Goal: Use online tool/utility: Utilize a website feature to perform a specific function

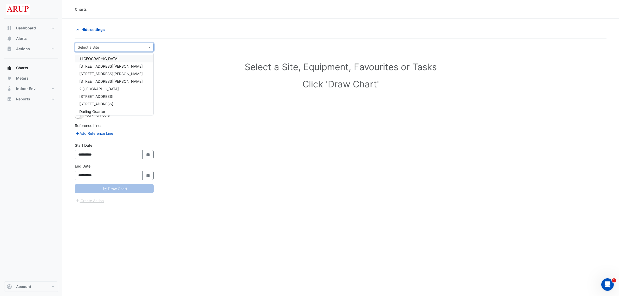
click at [144, 47] on div at bounding box center [114, 47] width 78 height 6
click at [117, 95] on div "[STREET_ADDRESS]" at bounding box center [114, 97] width 78 height 8
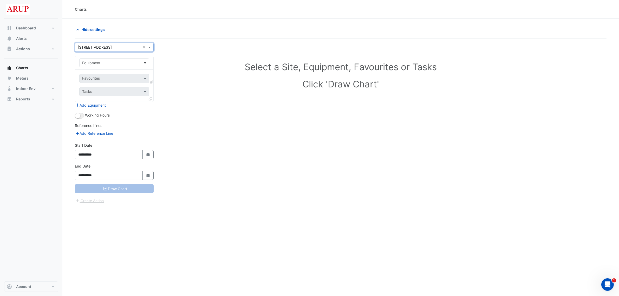
click at [145, 62] on span at bounding box center [145, 62] width 7 height 5
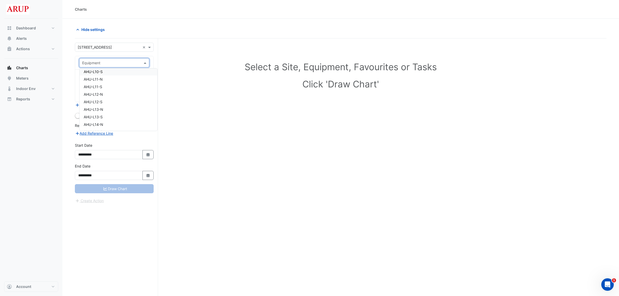
scroll to position [390, 0]
click at [31, 87] on span "Indoor Env" at bounding box center [26, 88] width 20 height 5
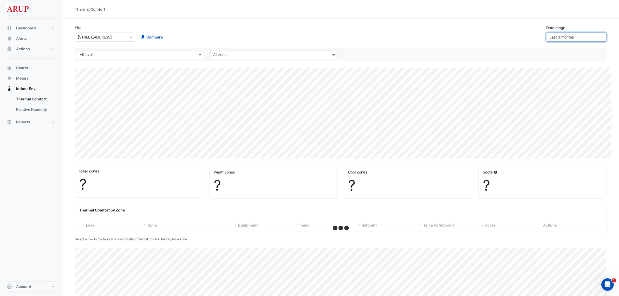
click at [606, 38] on button "Last 3 months" at bounding box center [576, 37] width 60 height 9
click at [573, 130] on button "Custom range..." at bounding box center [578, 130] width 62 height 8
click at [531, 57] on button "Select Date" at bounding box center [536, 57] width 11 height 9
select select "*"
select select "****"
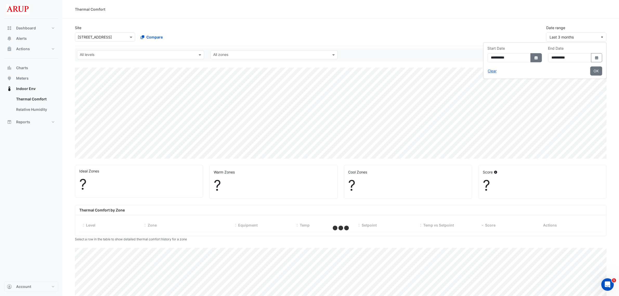
select select "***"
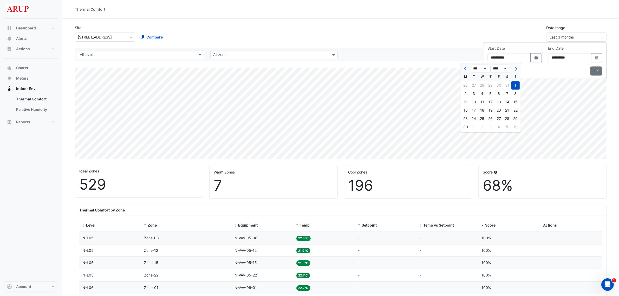
click at [516, 68] on span "Next month" at bounding box center [516, 69] width 4 height 4
select select "*"
click at [468, 102] on div "11" at bounding box center [466, 102] width 8 height 8
type input "**********"
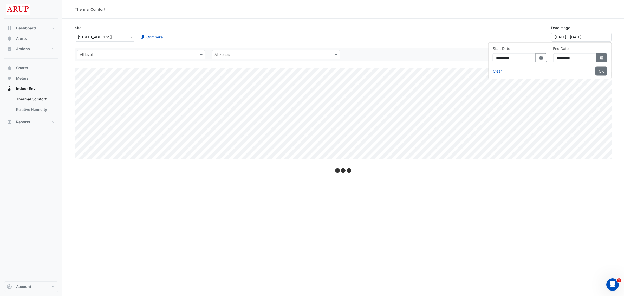
click at [601, 57] on icon "dropDown" at bounding box center [601, 57] width 3 height 3
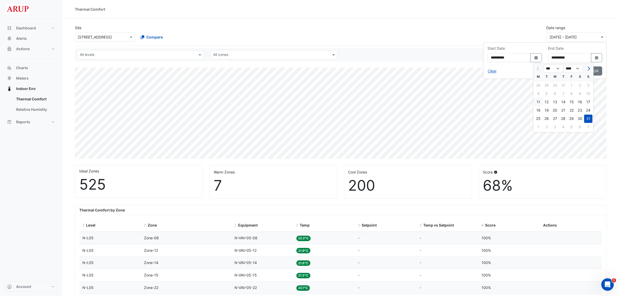
click at [541, 103] on div "11" at bounding box center [538, 102] width 8 height 8
type input "**********"
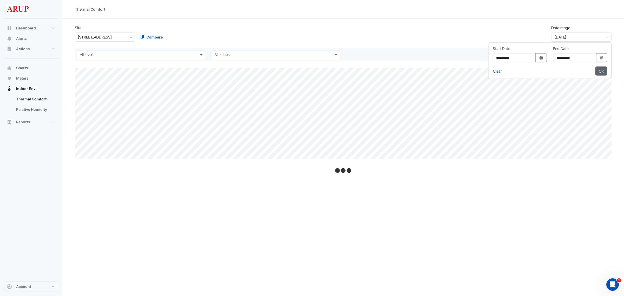
click at [602, 71] on button "OK" at bounding box center [601, 71] width 12 height 9
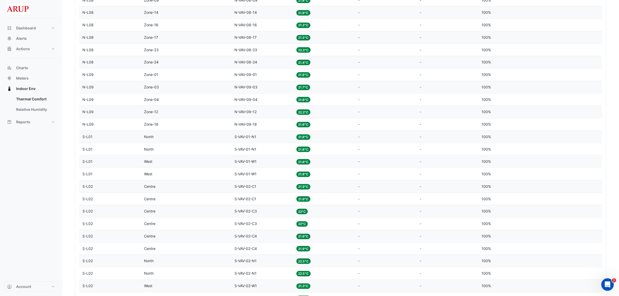
scroll to position [683, 0]
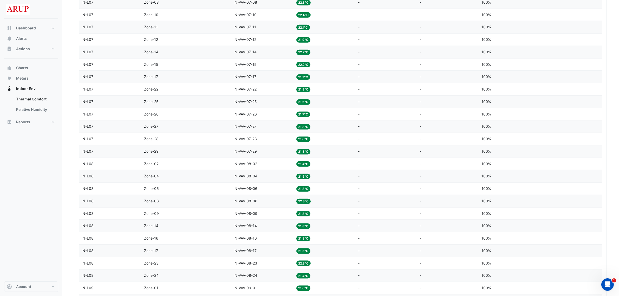
click at [262, 120] on datatable-body-cell "Equipment N-VAV-07-26" at bounding box center [262, 114] width 62 height 12
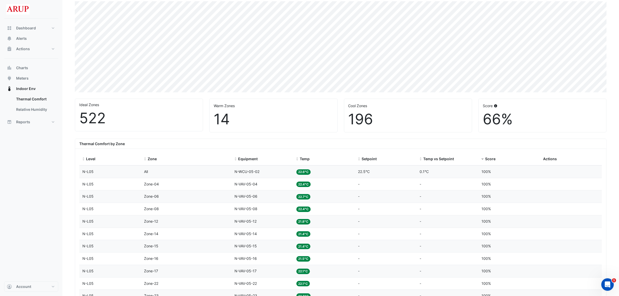
scroll to position [130, 0]
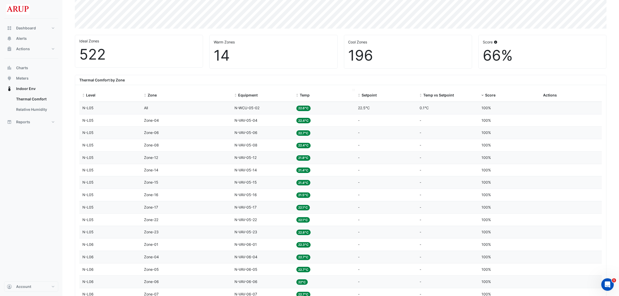
click at [309, 96] on span "Temp" at bounding box center [305, 95] width 10 height 4
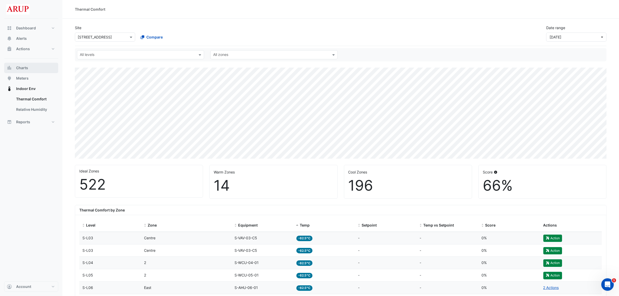
click at [38, 66] on button "Charts" at bounding box center [31, 68] width 54 height 10
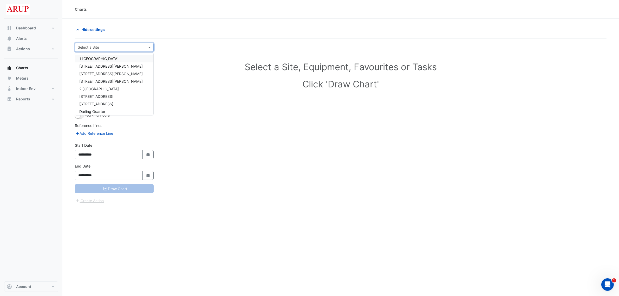
click at [150, 46] on span at bounding box center [150, 46] width 7 height 5
click at [38, 87] on button "Indoor Env" at bounding box center [31, 88] width 54 height 10
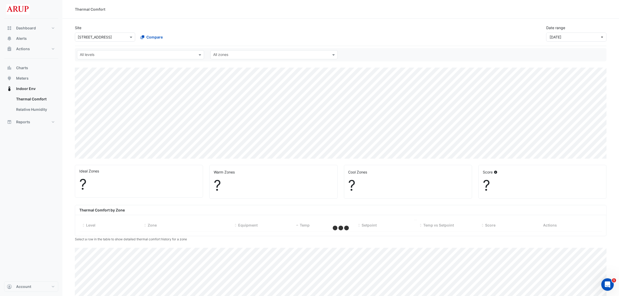
select select "***"
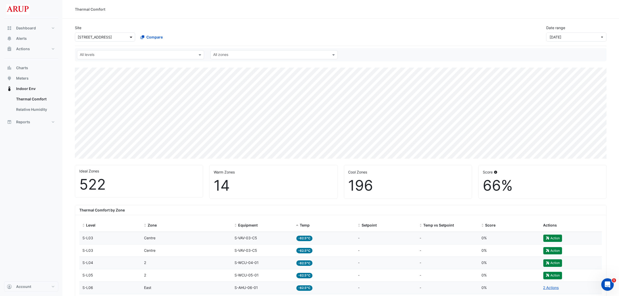
click at [130, 37] on span at bounding box center [131, 36] width 7 height 5
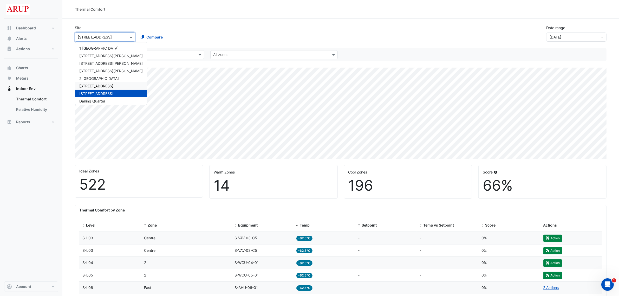
click at [101, 86] on span "[STREET_ADDRESS]" at bounding box center [96, 86] width 34 height 4
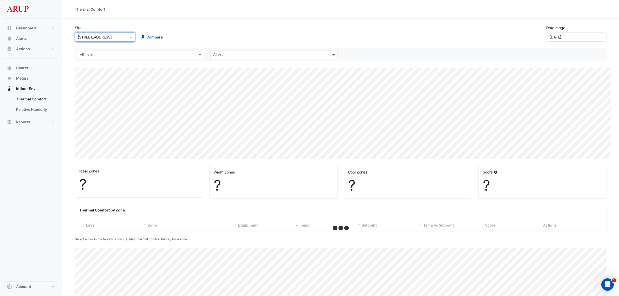
select select "***"
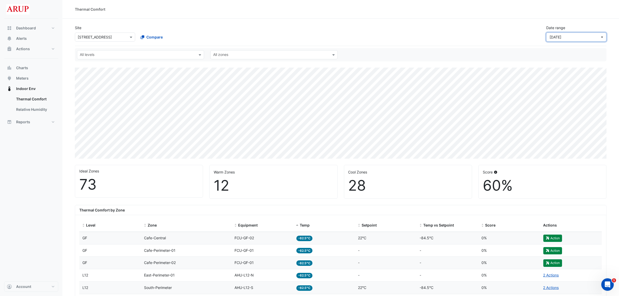
click at [601, 36] on button "[DATE]" at bounding box center [576, 37] width 60 height 9
click at [482, 34] on div "Site × [STREET_ADDRESS] Compare Date range [DATE]" at bounding box center [341, 31] width 538 height 21
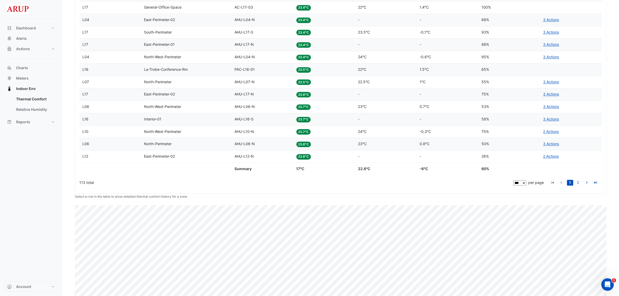
scroll to position [1329, 0]
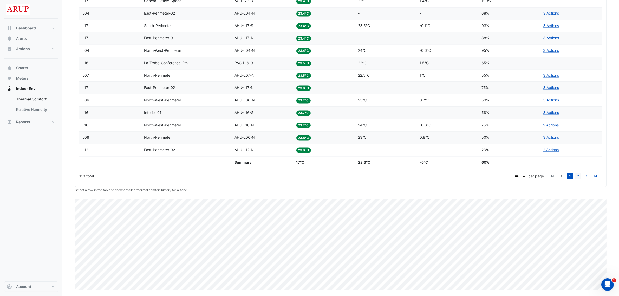
click at [578, 175] on link "2" at bounding box center [578, 176] width 6 height 6
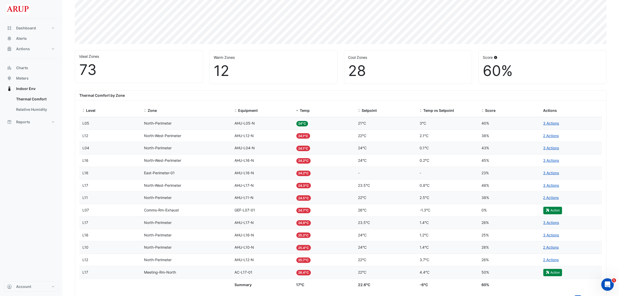
scroll to position [163, 0]
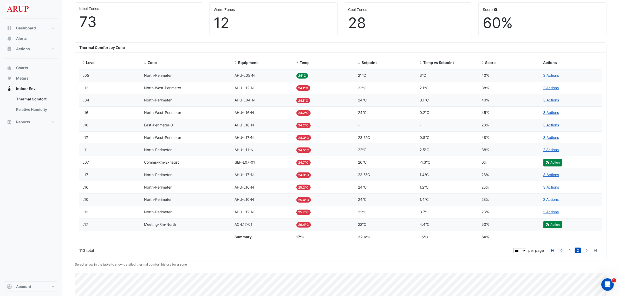
click at [562, 251] on icon "go to previous page" at bounding box center [561, 250] width 6 height 5
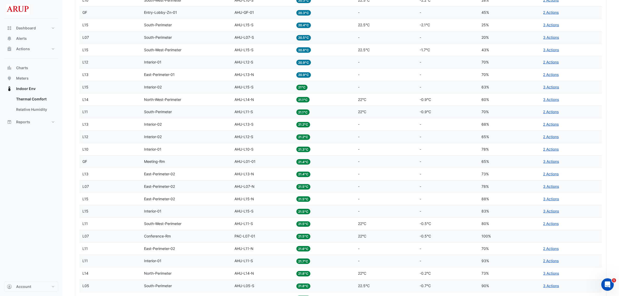
scroll to position [514, 0]
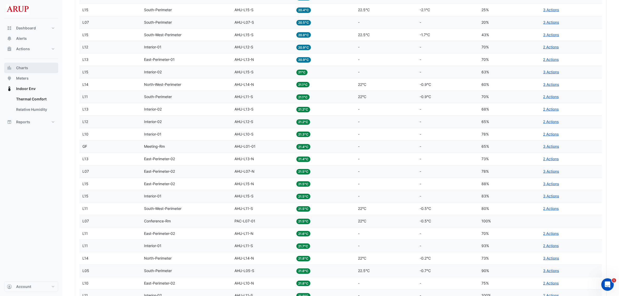
click at [35, 68] on button "Charts" at bounding box center [31, 68] width 54 height 10
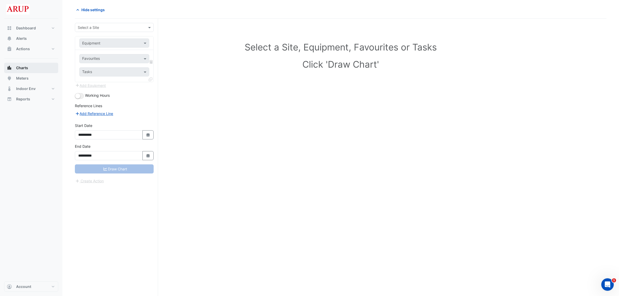
scroll to position [20, 0]
click at [146, 23] on div "Select a Site" at bounding box center [114, 27] width 79 height 9
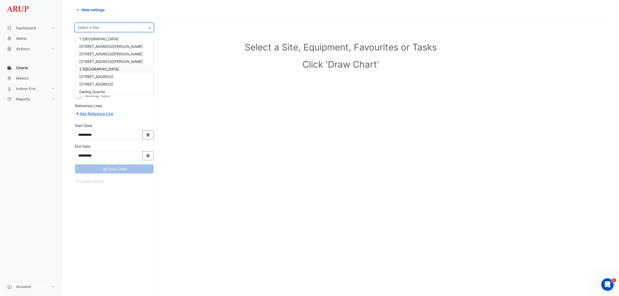
click at [117, 72] on div "2 [GEOGRAPHIC_DATA]" at bounding box center [114, 69] width 78 height 8
click at [150, 27] on span at bounding box center [150, 27] width 7 height 5
click at [111, 77] on span "[STREET_ADDRESS]" at bounding box center [96, 76] width 34 height 4
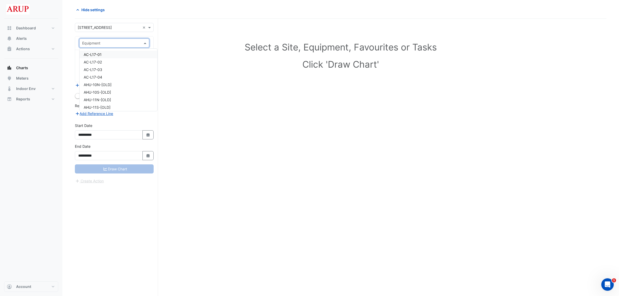
click at [146, 42] on span at bounding box center [145, 42] width 7 height 5
click at [158, 3] on section "**********" at bounding box center [340, 147] width 557 height 297
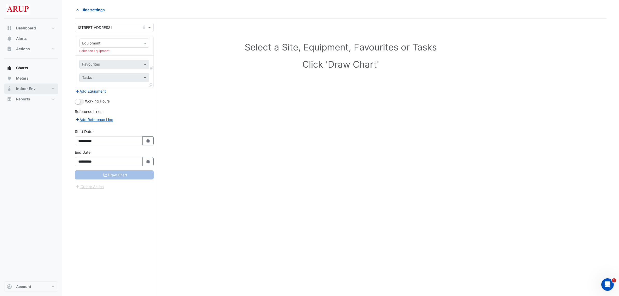
click at [26, 88] on span "Indoor Env" at bounding box center [26, 88] width 20 height 5
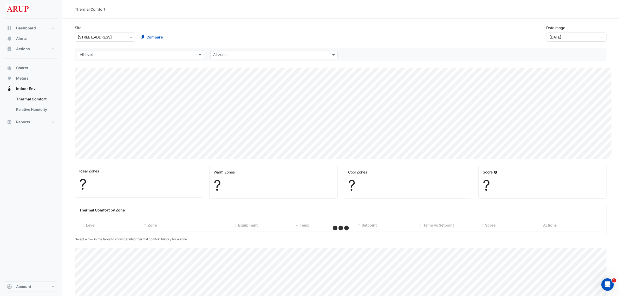
select select "***"
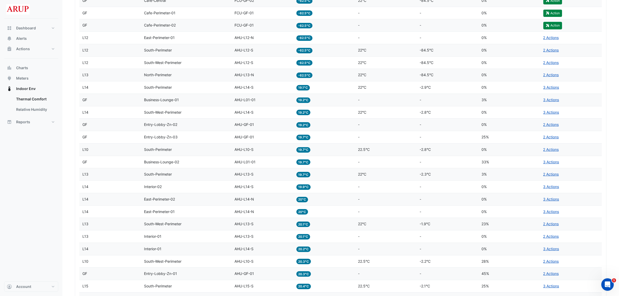
scroll to position [228, 0]
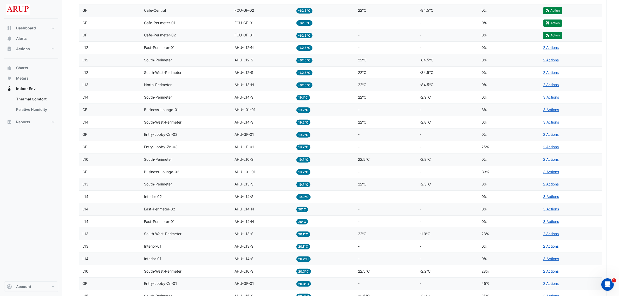
click at [276, 63] on div "Equipment AHU-L12-S" at bounding box center [263, 60] width 56 height 6
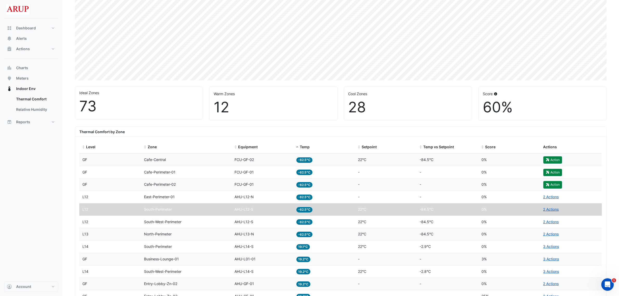
scroll to position [0, 0]
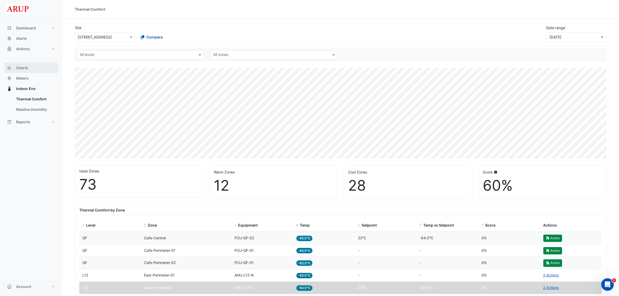
click at [34, 65] on button "Charts" at bounding box center [31, 68] width 54 height 10
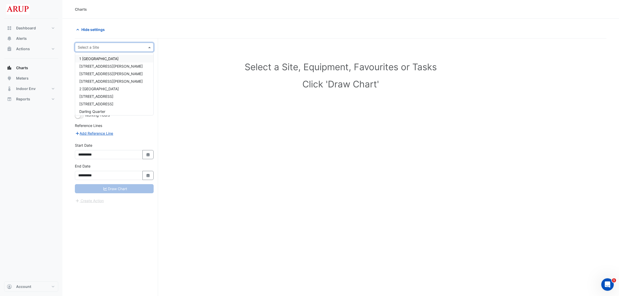
click at [144, 44] on div "Select a Site" at bounding box center [114, 47] width 79 height 9
click at [114, 94] on div "[STREET_ADDRESS]" at bounding box center [114, 97] width 78 height 8
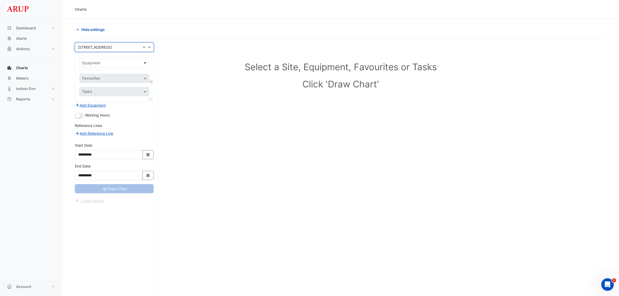
click at [145, 63] on span at bounding box center [145, 62] width 7 height 5
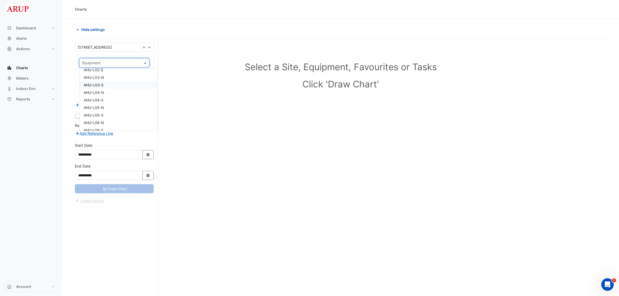
scroll to position [325, 0]
click at [109, 104] on div "AHU-L05-S" at bounding box center [119, 104] width 78 height 8
click at [146, 77] on span at bounding box center [145, 78] width 7 height 5
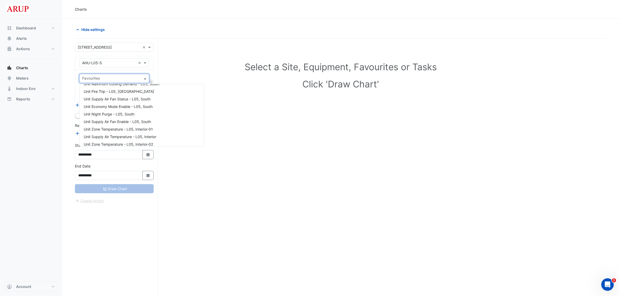
scroll to position [117, 0]
click at [114, 114] on span "Unit Zone Temperature - L05, Interior-01" at bounding box center [118, 116] width 69 height 4
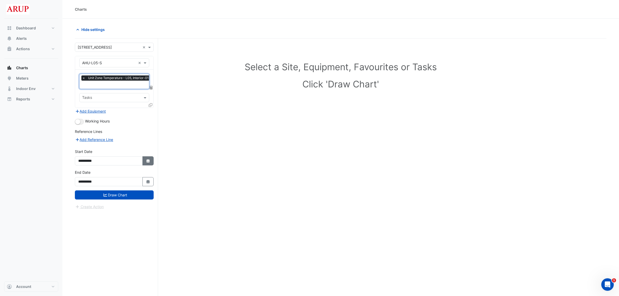
click at [153, 160] on button "Select Date" at bounding box center [147, 160] width 11 height 9
select select "*"
select select "****"
click at [83, 90] on span "Previous month" at bounding box center [84, 92] width 4 height 4
select select "*"
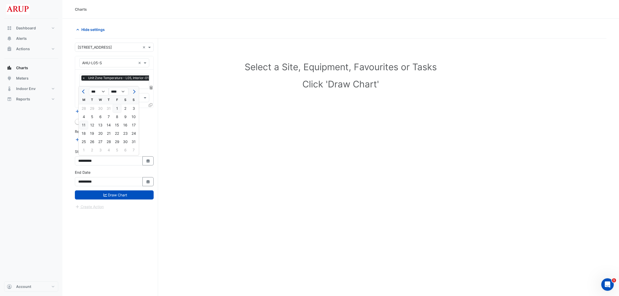
click at [87, 124] on div "11" at bounding box center [84, 125] width 8 height 8
type input "**********"
click at [148, 176] on div "**********" at bounding box center [114, 178] width 79 height 17
click at [146, 184] on button "Select Date" at bounding box center [147, 181] width 11 height 9
click at [82, 111] on span "Previous month" at bounding box center [84, 113] width 4 height 4
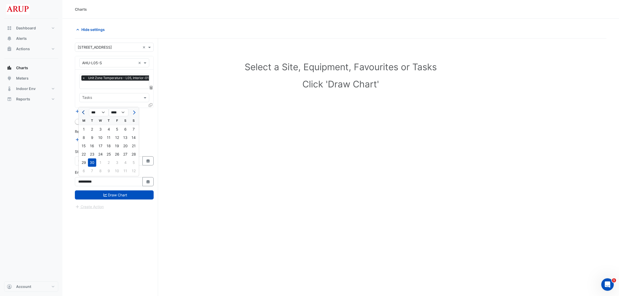
select select "*"
click at [85, 145] on div "11" at bounding box center [84, 146] width 8 height 8
type input "**********"
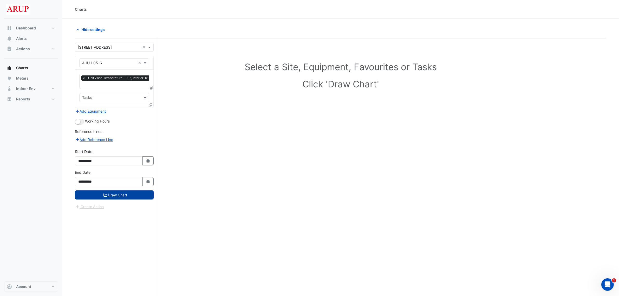
click at [117, 193] on button "Draw Chart" at bounding box center [114, 194] width 79 height 9
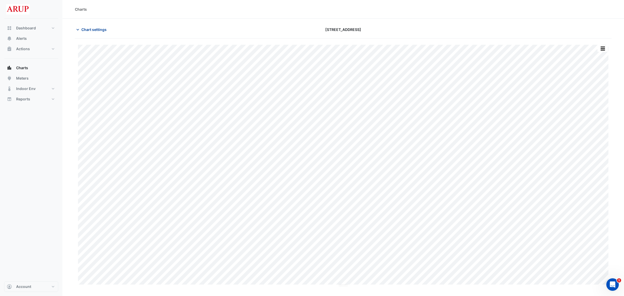
click at [76, 29] on icon "button" at bounding box center [77, 29] width 5 height 5
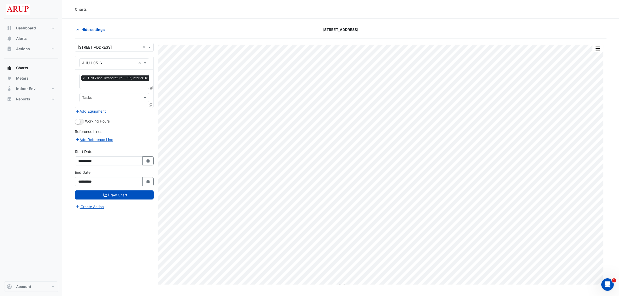
click at [84, 76] on span "×" at bounding box center [83, 77] width 5 height 5
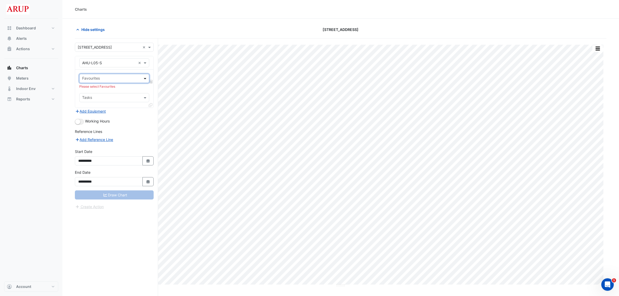
click at [144, 77] on span at bounding box center [145, 78] width 7 height 5
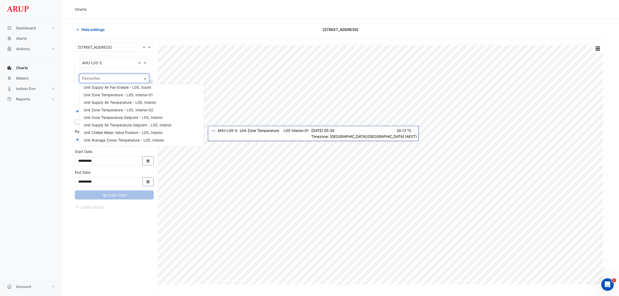
scroll to position [143, 0]
click at [140, 113] on span "Unit Zone Temperature Setpoint - L05, Interior" at bounding box center [123, 113] width 79 height 4
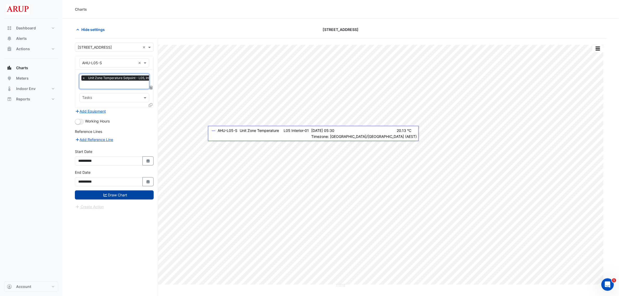
click at [116, 194] on button "Draw Chart" at bounding box center [114, 194] width 79 height 9
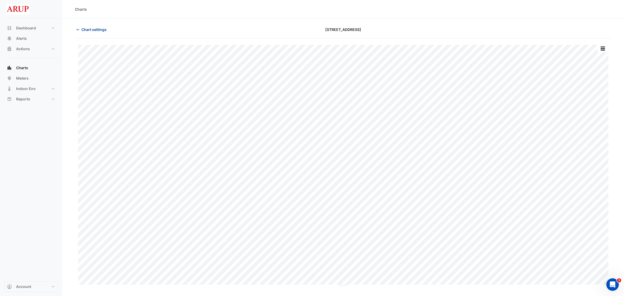
click at [79, 30] on icon "button" at bounding box center [77, 29] width 5 height 5
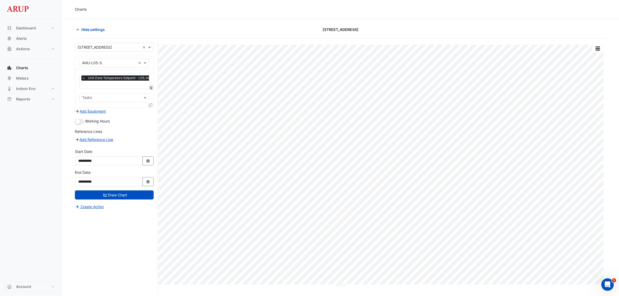
click at [83, 75] on div "× Unit Zone Temperature Setpoint - L05, Interior" at bounding box center [120, 81] width 80 height 15
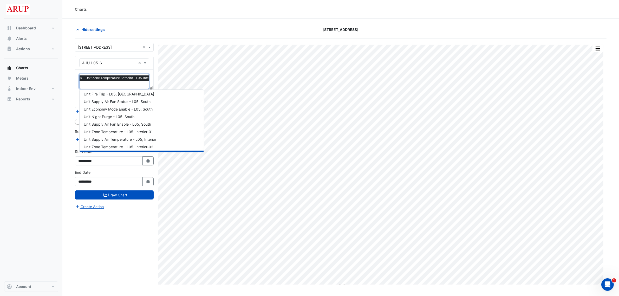
scroll to position [130, 0]
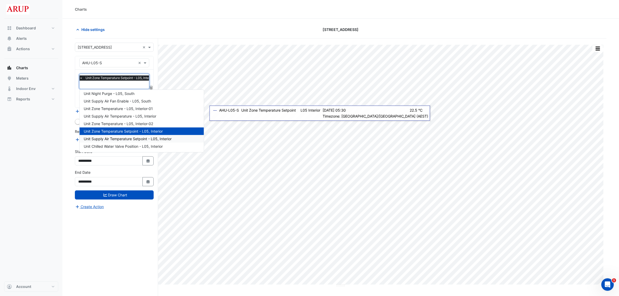
click at [162, 139] on span "Unit Supply Air Temperature Setpoint - L05, Interior" at bounding box center [128, 139] width 88 height 4
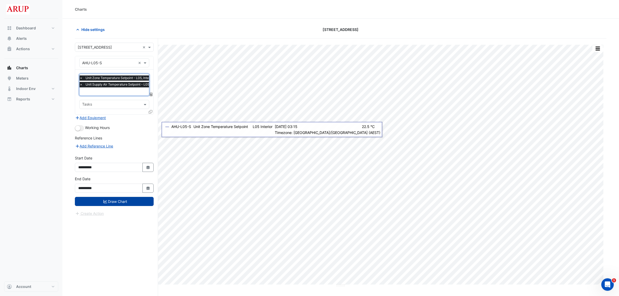
click at [122, 199] on button "Draw Chart" at bounding box center [114, 201] width 79 height 9
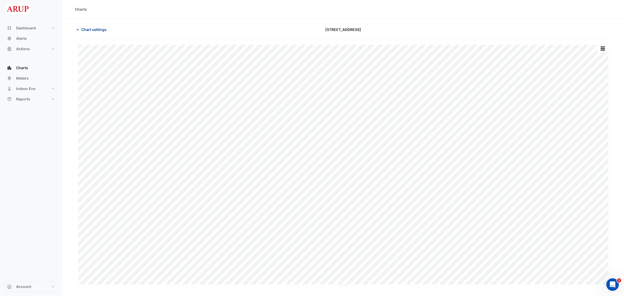
click at [80, 28] on icon "button" at bounding box center [77, 29] width 5 height 5
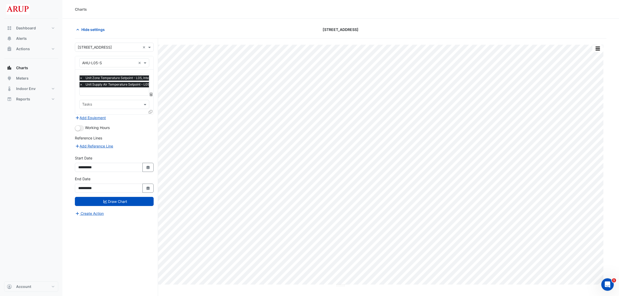
click at [81, 85] on span "×" at bounding box center [81, 84] width 5 height 5
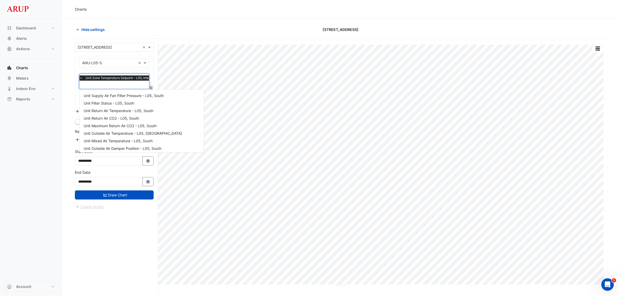
click at [140, 83] on input "text" at bounding box center [118, 84] width 77 height 5
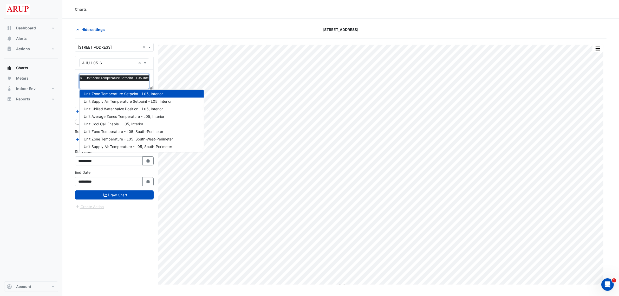
click at [82, 79] on span "×" at bounding box center [81, 77] width 5 height 5
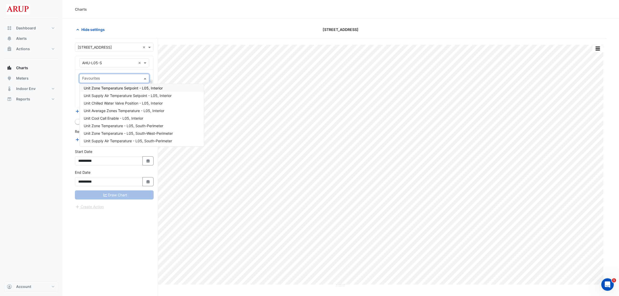
scroll to position [0, 0]
click at [137, 237] on div "**********" at bounding box center [116, 176] width 83 height 277
click at [145, 79] on span at bounding box center [145, 78] width 7 height 5
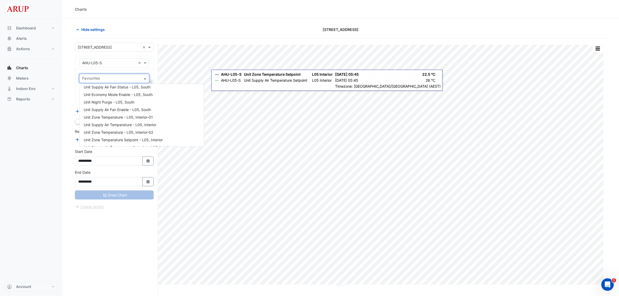
scroll to position [124, 0]
click at [160, 122] on div "Unit Zone Temperature - L05, Interior-02" at bounding box center [142, 124] width 124 height 8
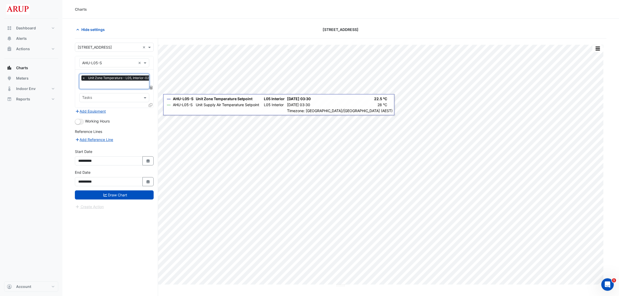
click at [100, 83] on input "text" at bounding box center [116, 84] width 69 height 5
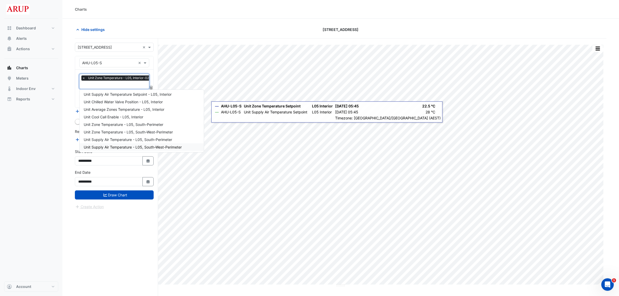
scroll to position [198, 0]
click at [111, 99] on span "Unit Zone Temperature - L05, South-Perimeter" at bounding box center [124, 101] width 80 height 4
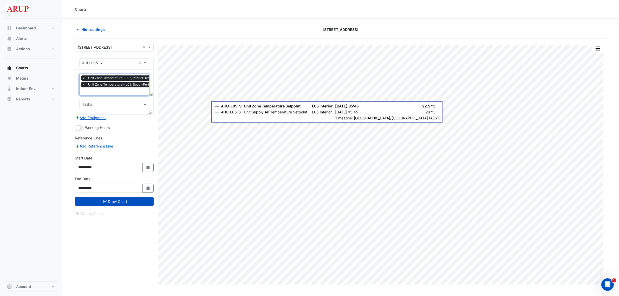
click at [84, 79] on span "×" at bounding box center [83, 77] width 5 height 5
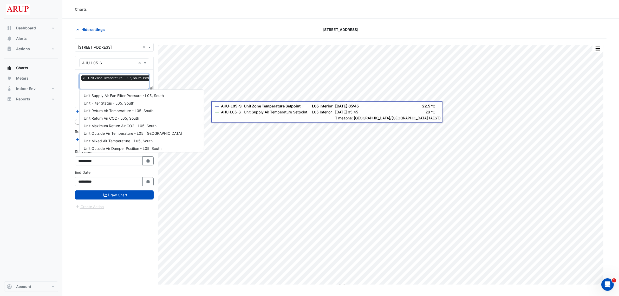
click at [101, 88] on input "text" at bounding box center [121, 84] width 78 height 5
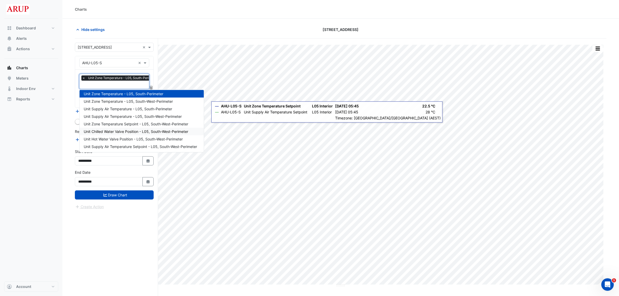
scroll to position [191, 0]
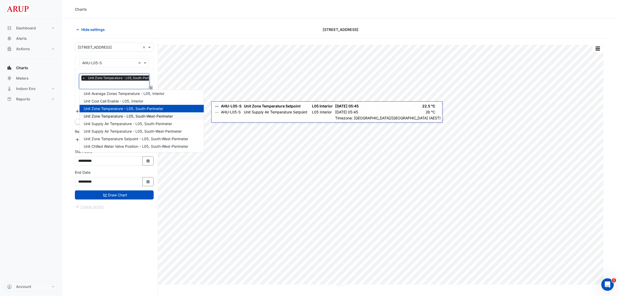
click at [161, 116] on span "Unit Zone Temperature - L05, South-West-Perimeter" at bounding box center [128, 116] width 89 height 4
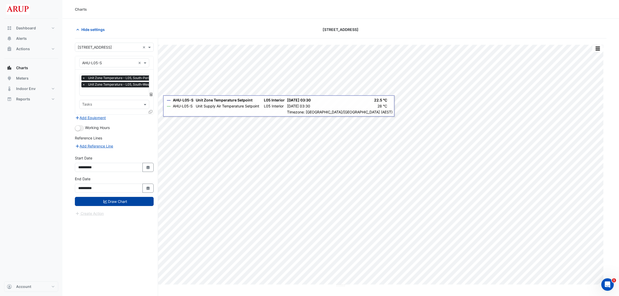
click at [117, 201] on button "Draw Chart" at bounding box center [114, 201] width 79 height 9
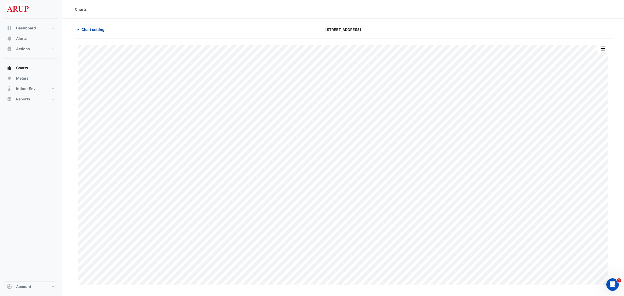
click at [78, 27] on icon "button" at bounding box center [77, 29] width 5 height 5
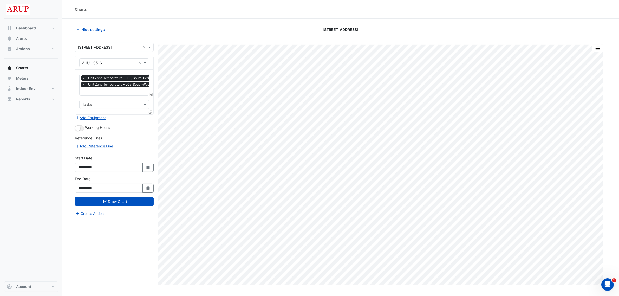
click at [124, 92] on input "text" at bounding box center [125, 91] width 87 height 5
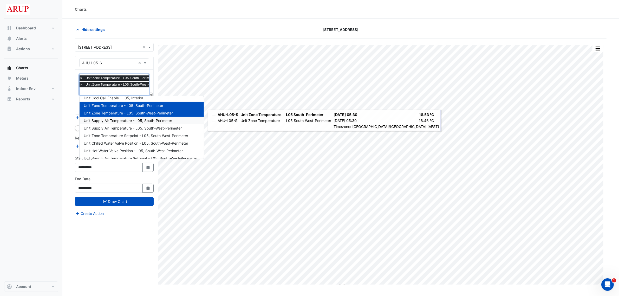
scroll to position [196, 0]
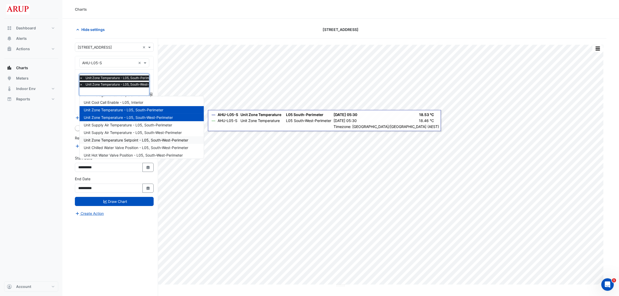
click at [133, 140] on span "Unit Zone Temperature Setpoint - L05, South-West-Perimeter" at bounding box center [136, 140] width 105 height 4
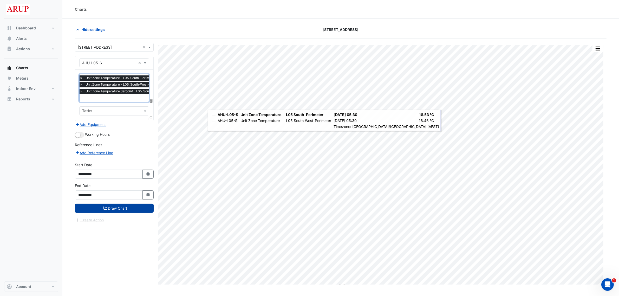
click at [122, 207] on button "Draw Chart" at bounding box center [114, 208] width 79 height 9
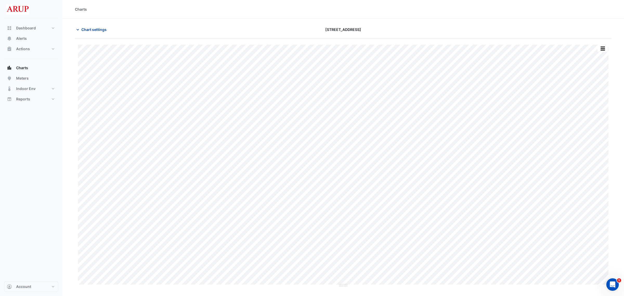
click at [79, 29] on icon "button" at bounding box center [77, 29] width 5 height 5
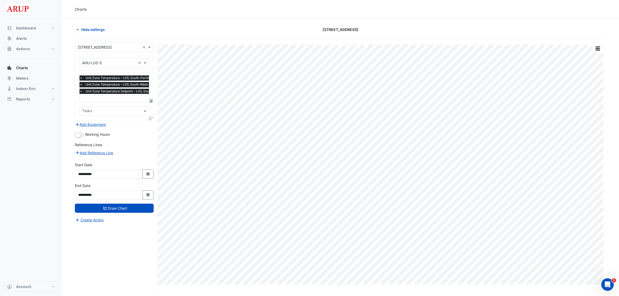
click at [107, 98] on input "text" at bounding box center [130, 98] width 100 height 5
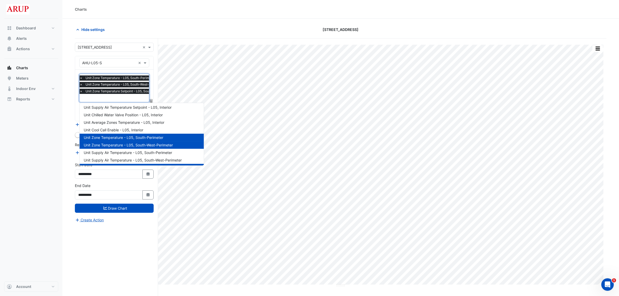
scroll to position [174, 0]
click at [158, 122] on span "Unit Average Zones Temperature - L05, Interior" at bounding box center [124, 123] width 81 height 4
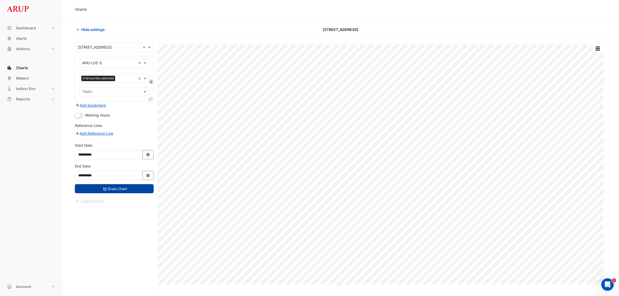
click at [113, 189] on button "Draw Chart" at bounding box center [114, 188] width 79 height 9
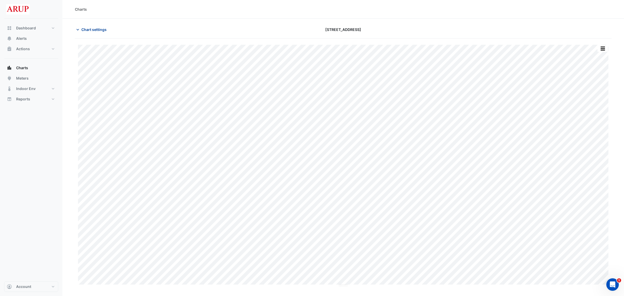
click at [78, 29] on icon "button" at bounding box center [77, 30] width 3 height 2
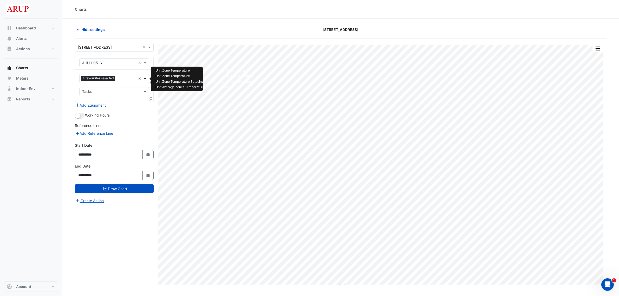
click at [146, 78] on span at bounding box center [145, 78] width 7 height 5
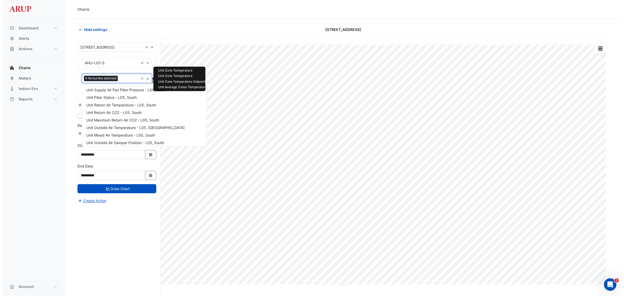
scroll to position [190, 0]
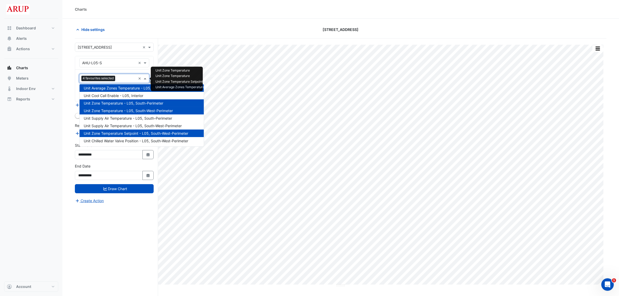
click at [126, 79] on input "text" at bounding box center [126, 78] width 19 height 5
click at [99, 78] on span "4 favourites selected" at bounding box center [98, 78] width 34 height 5
click at [129, 78] on input "text" at bounding box center [126, 78] width 19 height 5
click at [123, 89] on span "Unit Average Zones Temperature - L05, Interior" at bounding box center [124, 88] width 81 height 4
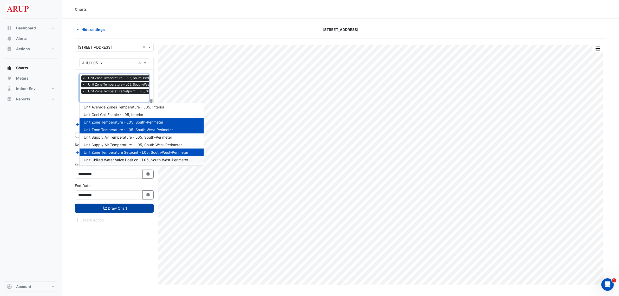
click at [119, 208] on button "Draw Chart" at bounding box center [114, 208] width 79 height 9
